Goal: Task Accomplishment & Management: Complete application form

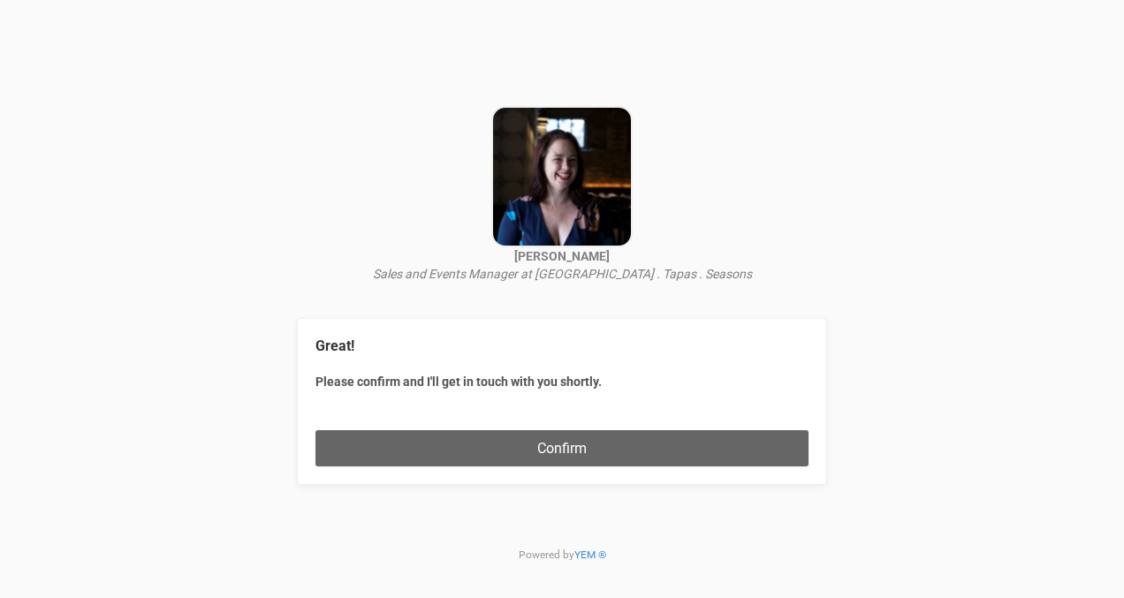
click at [390, 377] on label "Please confirm and I'll get in touch with you shortly." at bounding box center [562, 382] width 493 height 18
drag, startPoint x: 348, startPoint y: 344, endPoint x: 365, endPoint y: 346, distance: 16.9
click at [348, 344] on legend "Great!" at bounding box center [562, 347] width 493 height 20
click at [17, 546] on div "Open Intercom Messenger" at bounding box center [36, 557] width 58 height 58
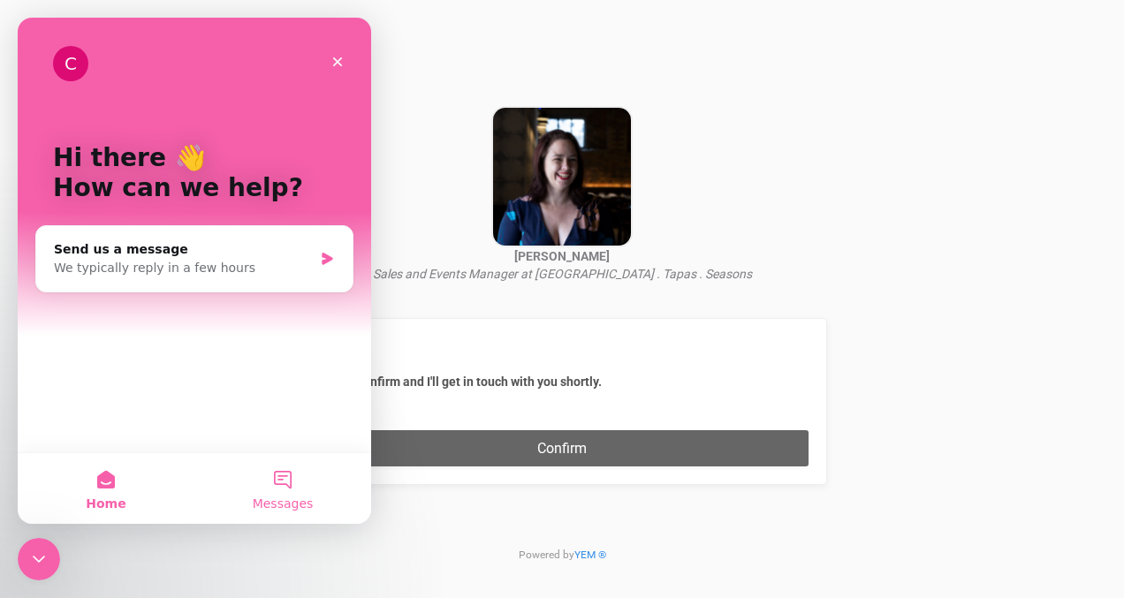
click at [294, 491] on button "Messages" at bounding box center [282, 488] width 177 height 71
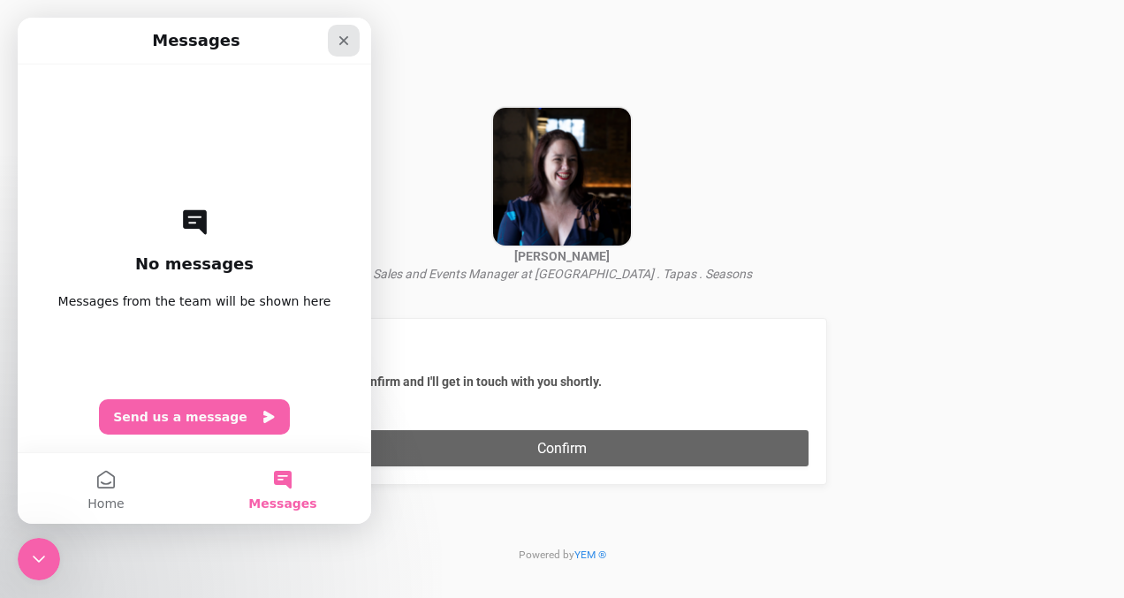
click at [342, 38] on icon "Close" at bounding box center [344, 41] width 10 height 10
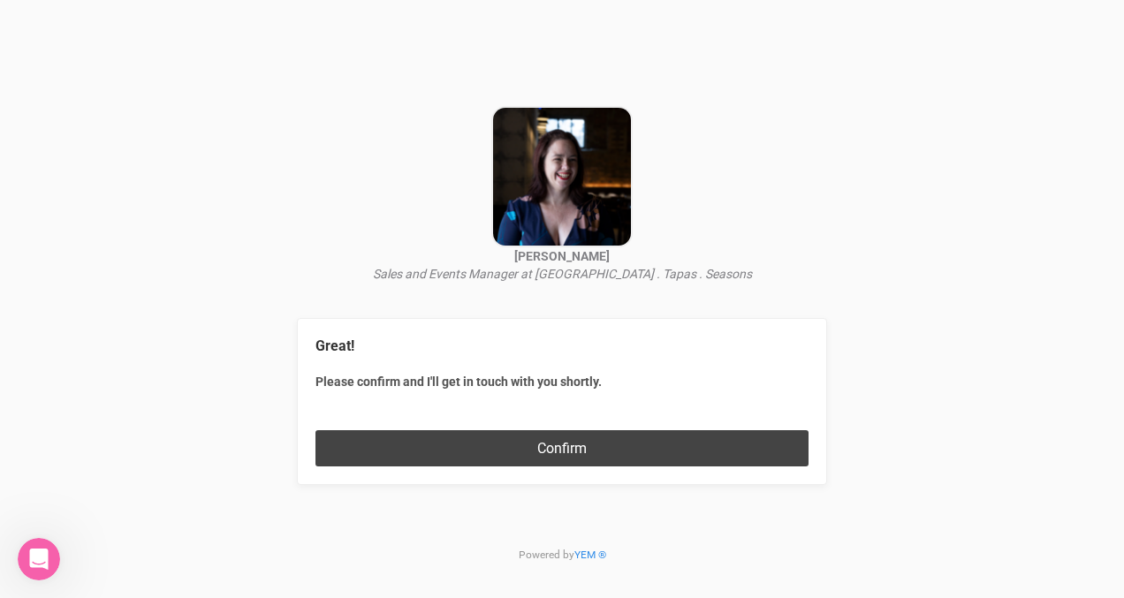
click at [427, 447] on button "Confirm" at bounding box center [562, 448] width 493 height 36
